Goal: Browse casually

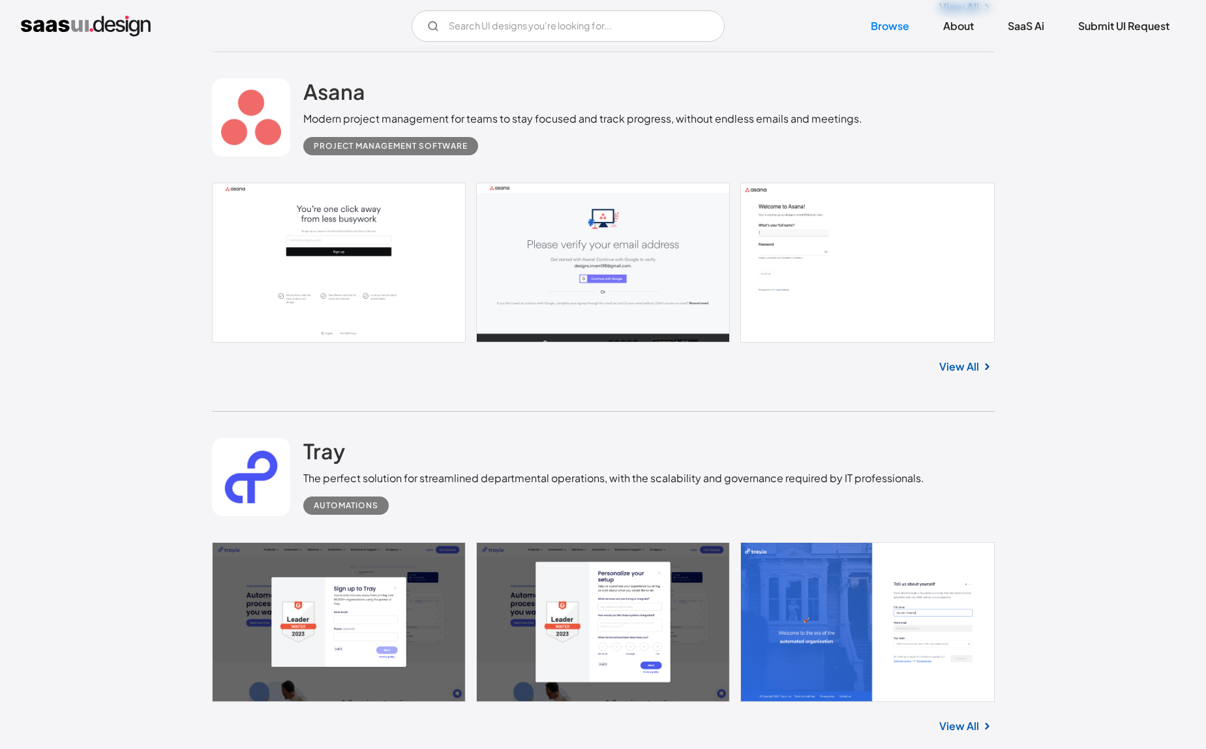
scroll to position [820, 0]
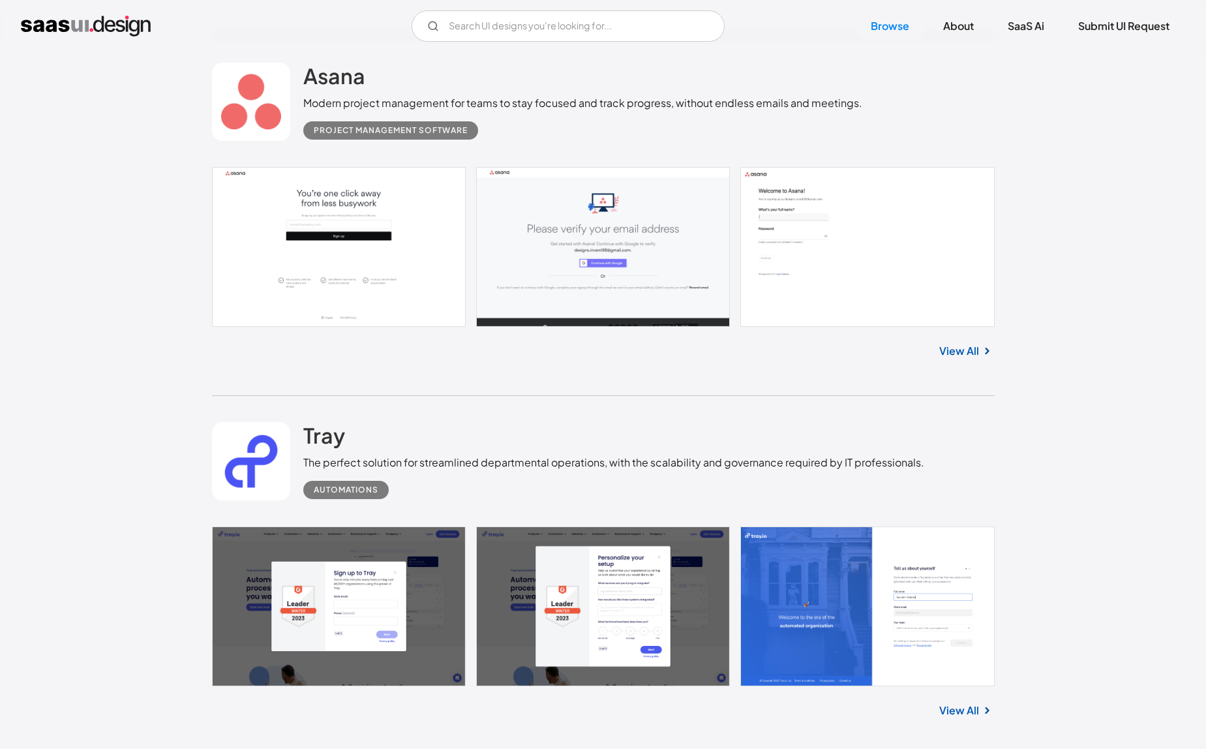
click at [972, 352] on link "View All" at bounding box center [959, 351] width 40 height 16
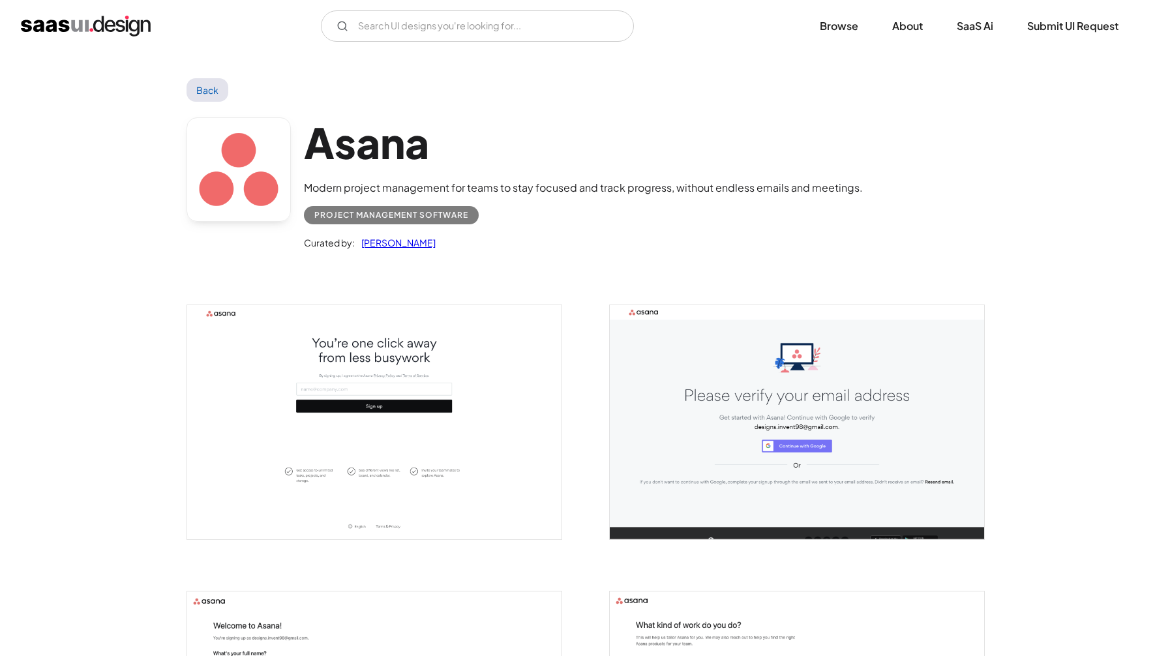
click at [391, 391] on img "open lightbox" at bounding box center [374, 422] width 374 height 234
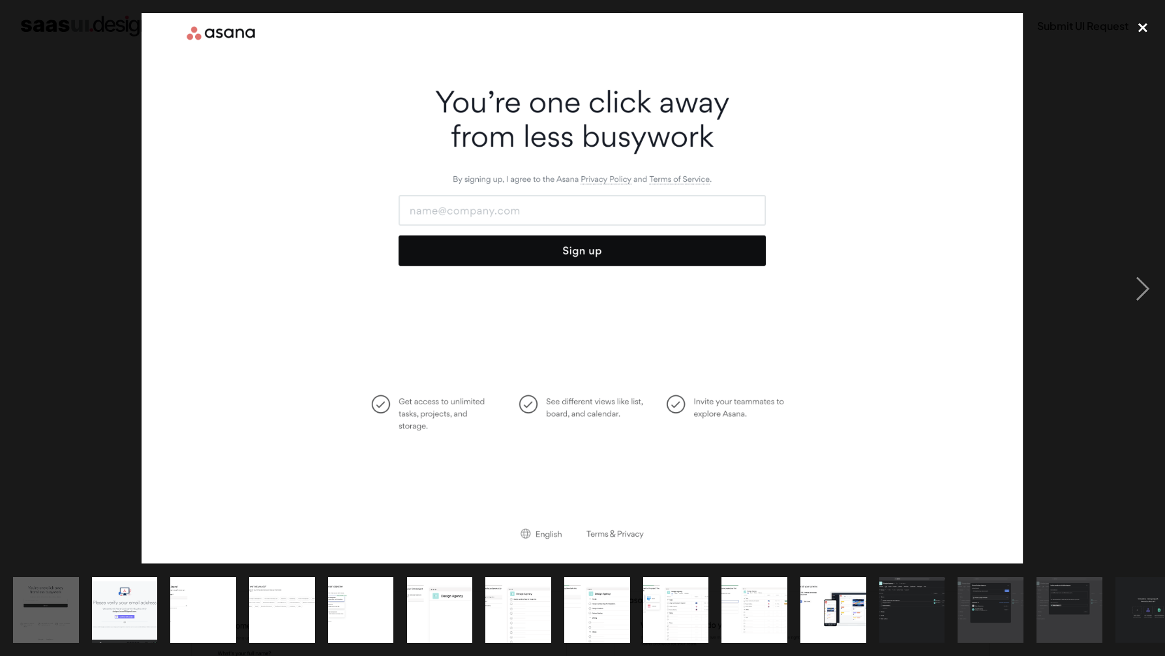
click at [1144, 29] on div "close lightbox" at bounding box center [1143, 27] width 44 height 29
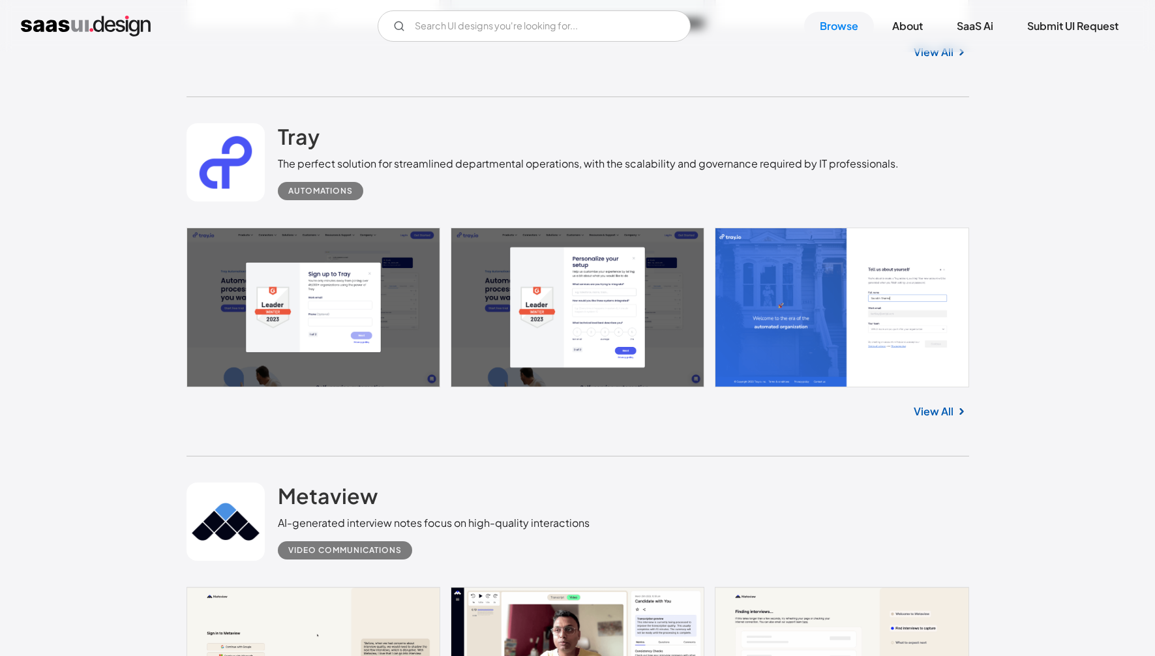
scroll to position [1446, 0]
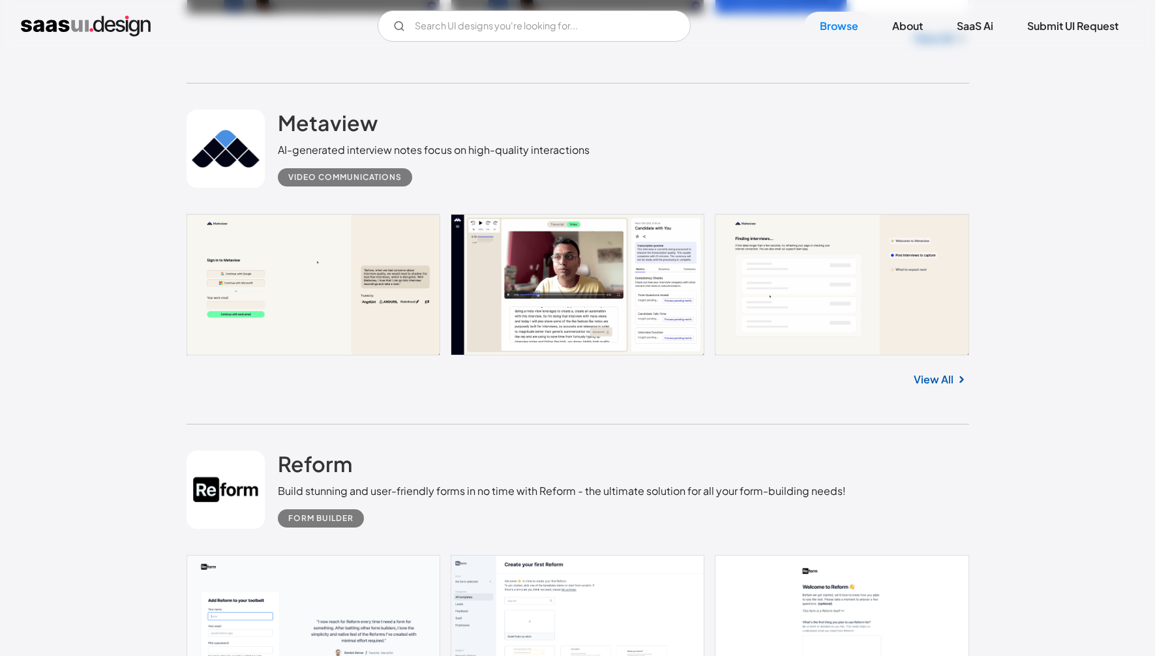
click at [280, 283] on link at bounding box center [578, 284] width 783 height 141
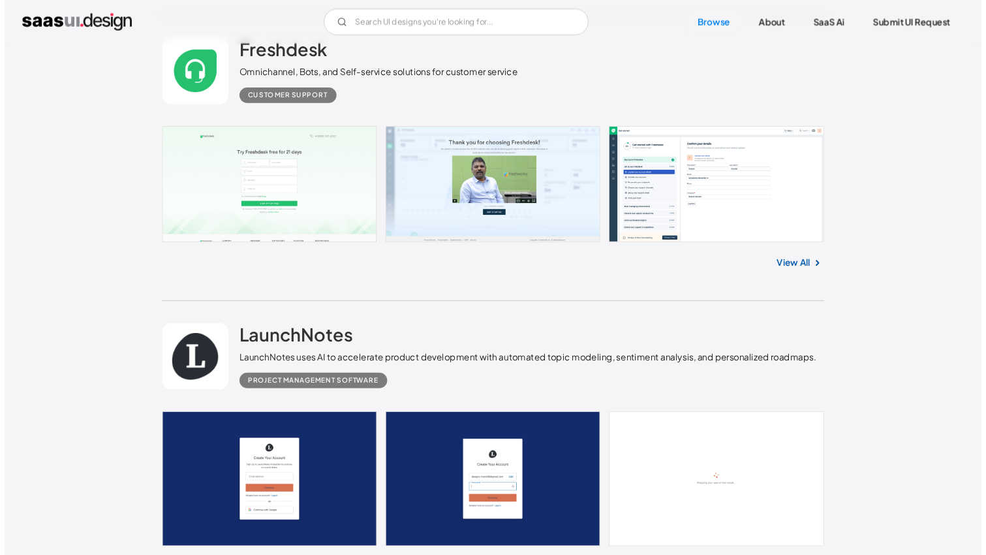
scroll to position [3329, 0]
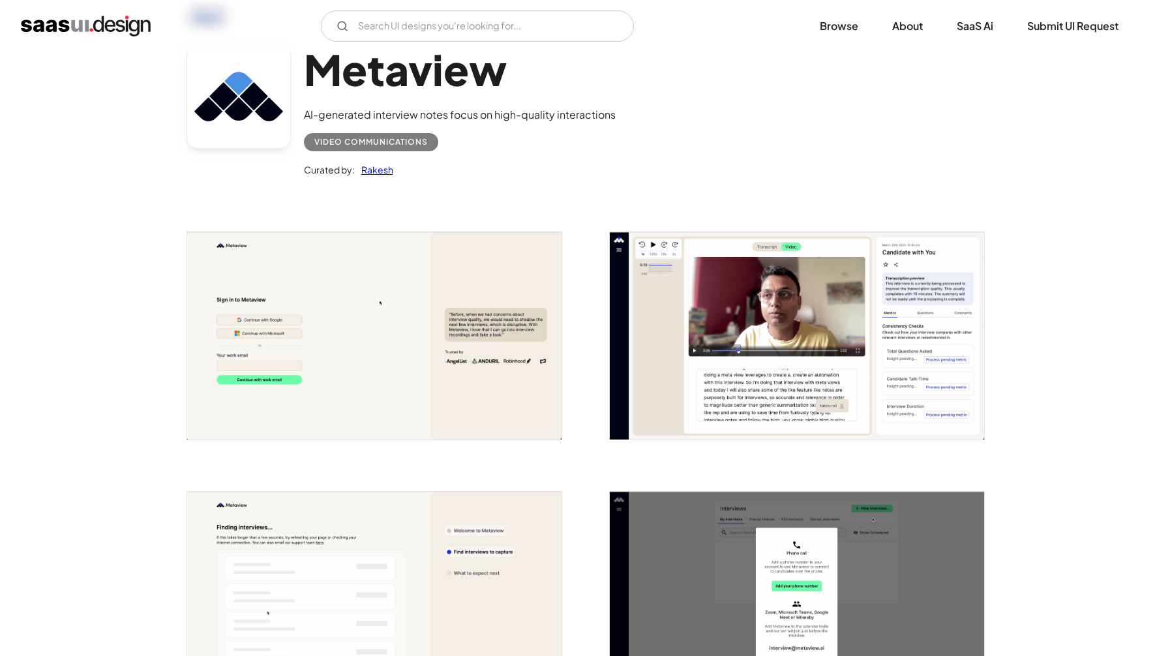
scroll to position [108, 0]
